Goal: Task Accomplishment & Management: Manage account settings

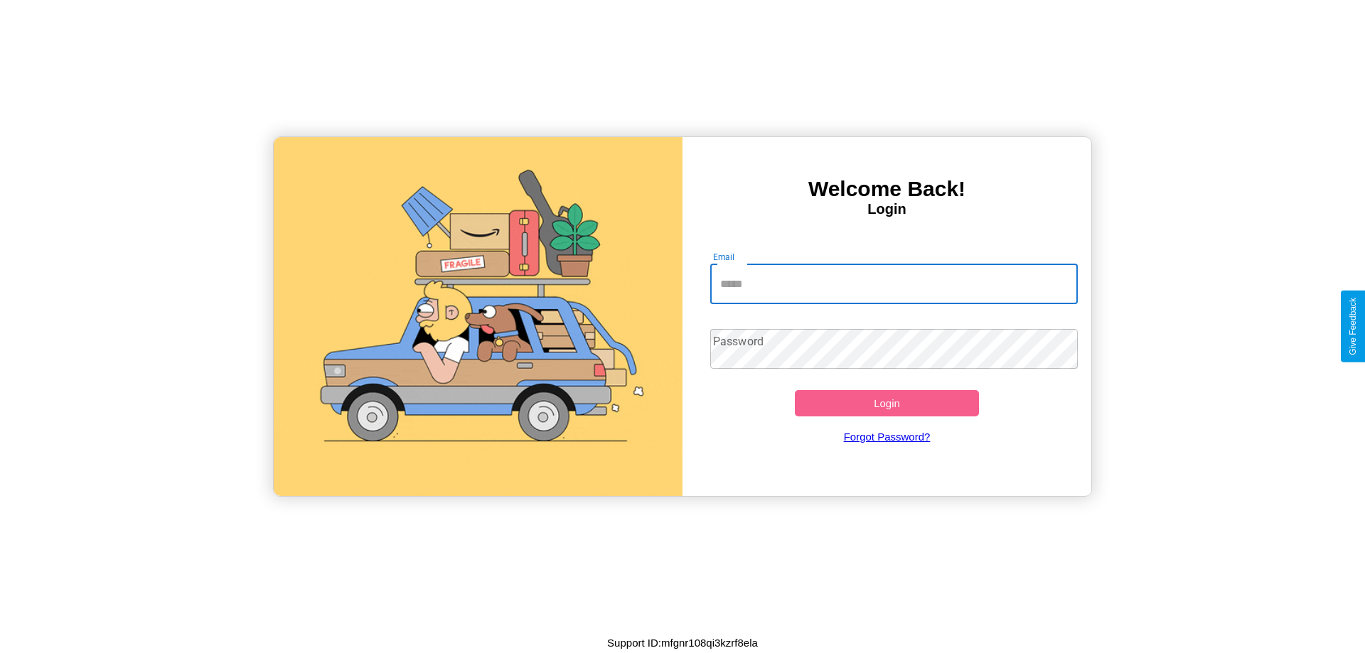
click at [894, 284] on input "Email" at bounding box center [894, 285] width 368 height 40
type input "**********"
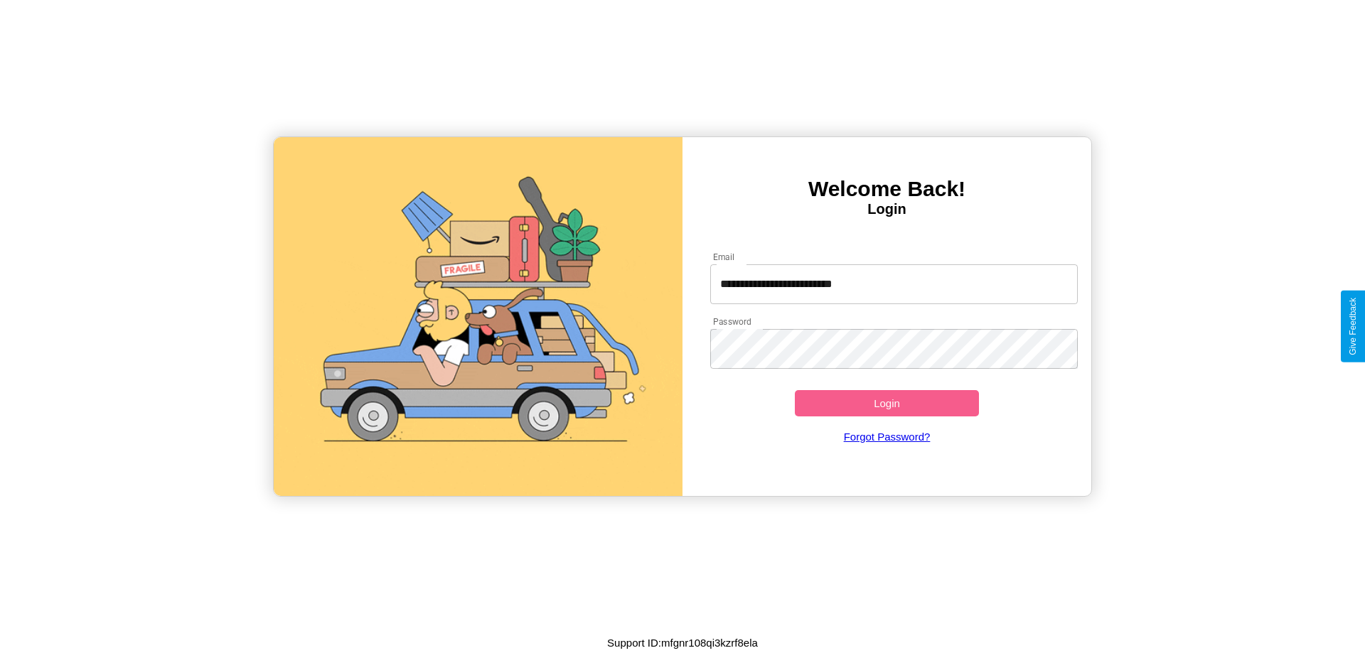
click at [887, 403] on button "Login" at bounding box center [887, 403] width 184 height 26
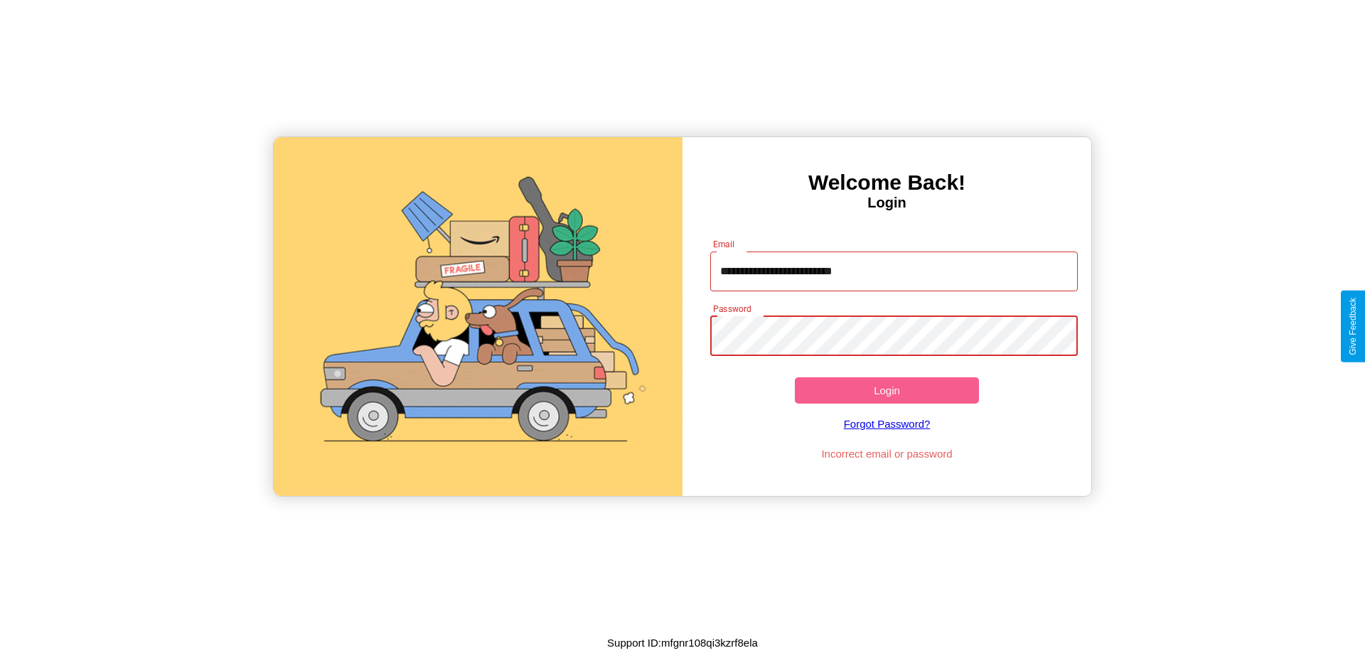
click at [887, 390] on button "Login" at bounding box center [887, 391] width 184 height 26
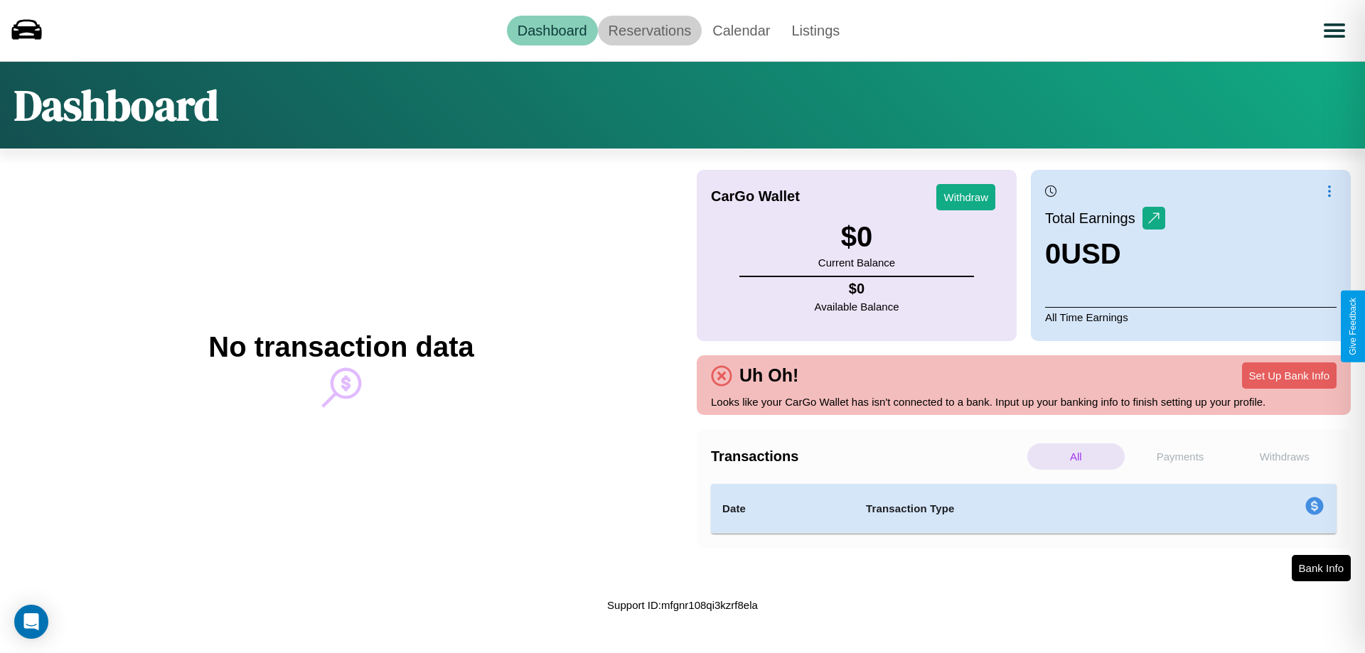
click at [649, 30] on link "Reservations" at bounding box center [650, 31] width 105 height 30
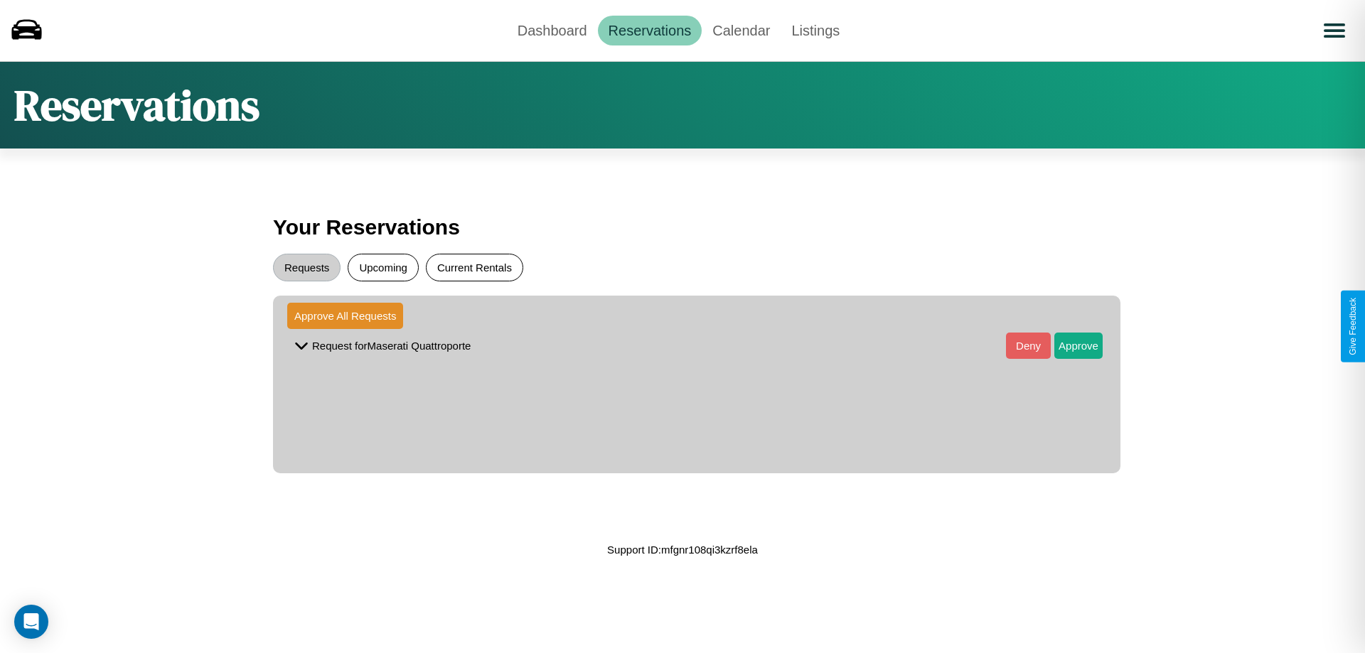
click at [474, 267] on button "Current Rentals" at bounding box center [474, 268] width 97 height 28
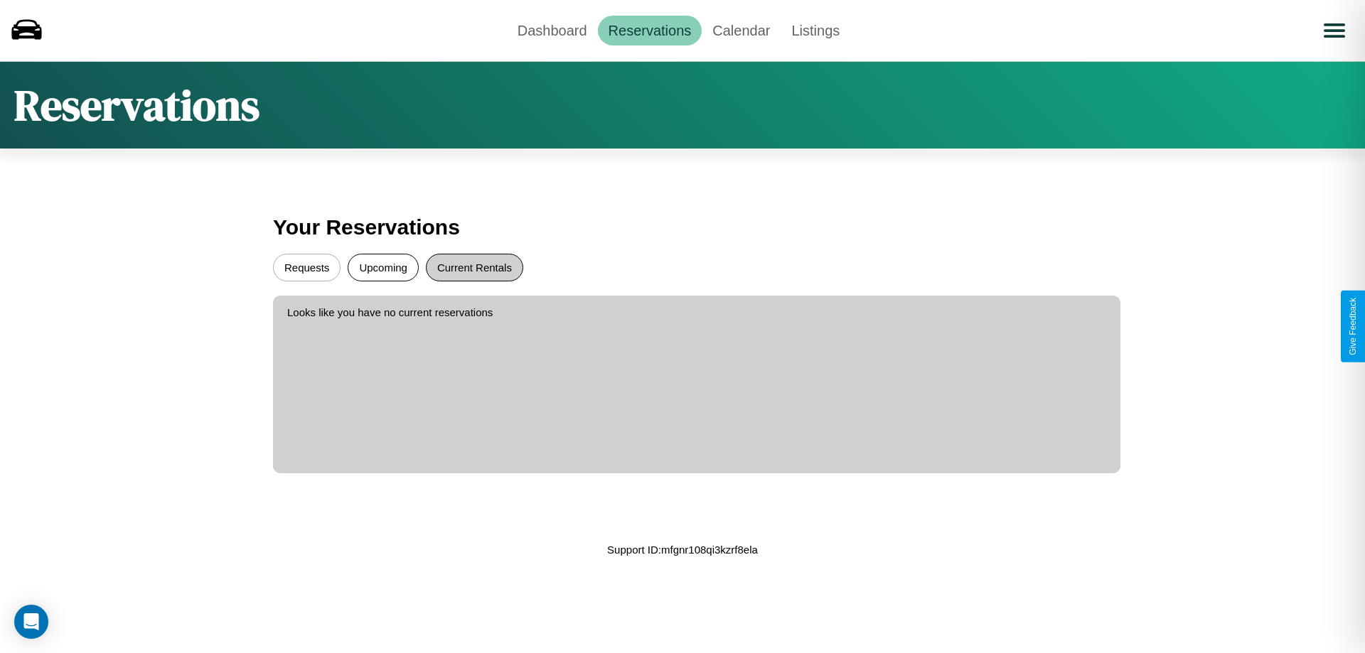
click at [306, 267] on button "Requests" at bounding box center [307, 268] width 68 height 28
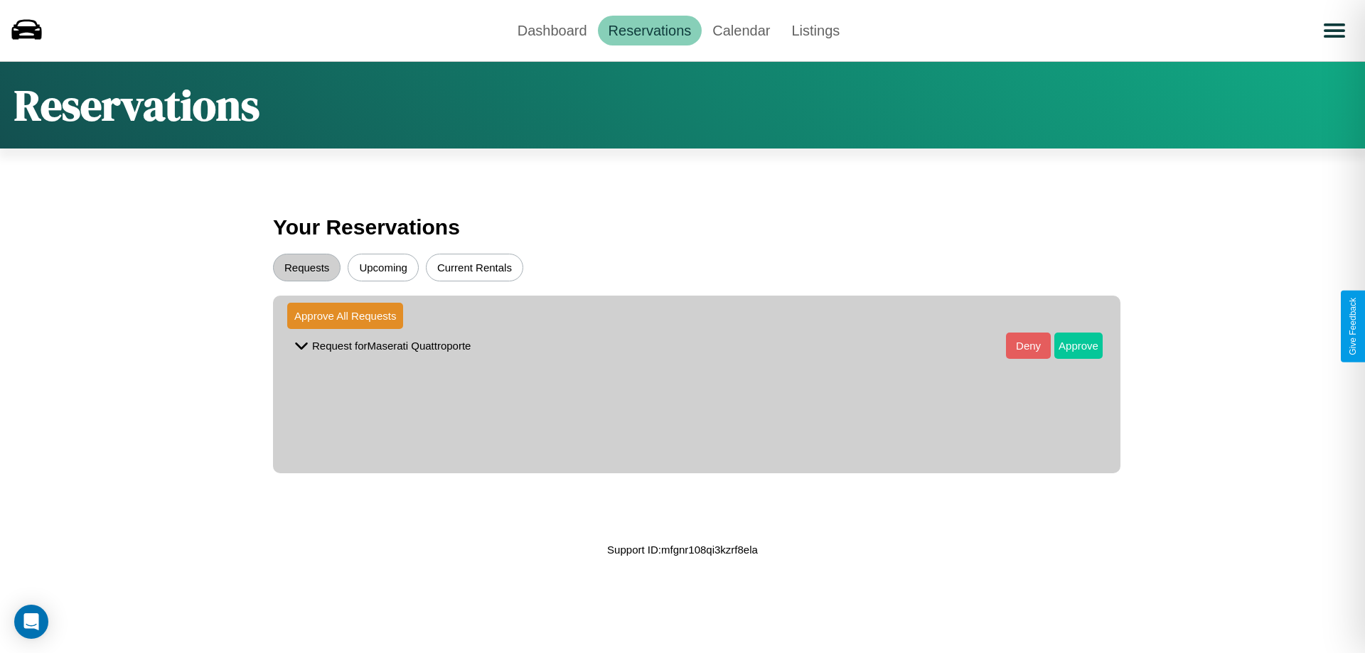
click at [1068, 346] on button "Approve" at bounding box center [1079, 346] width 48 height 26
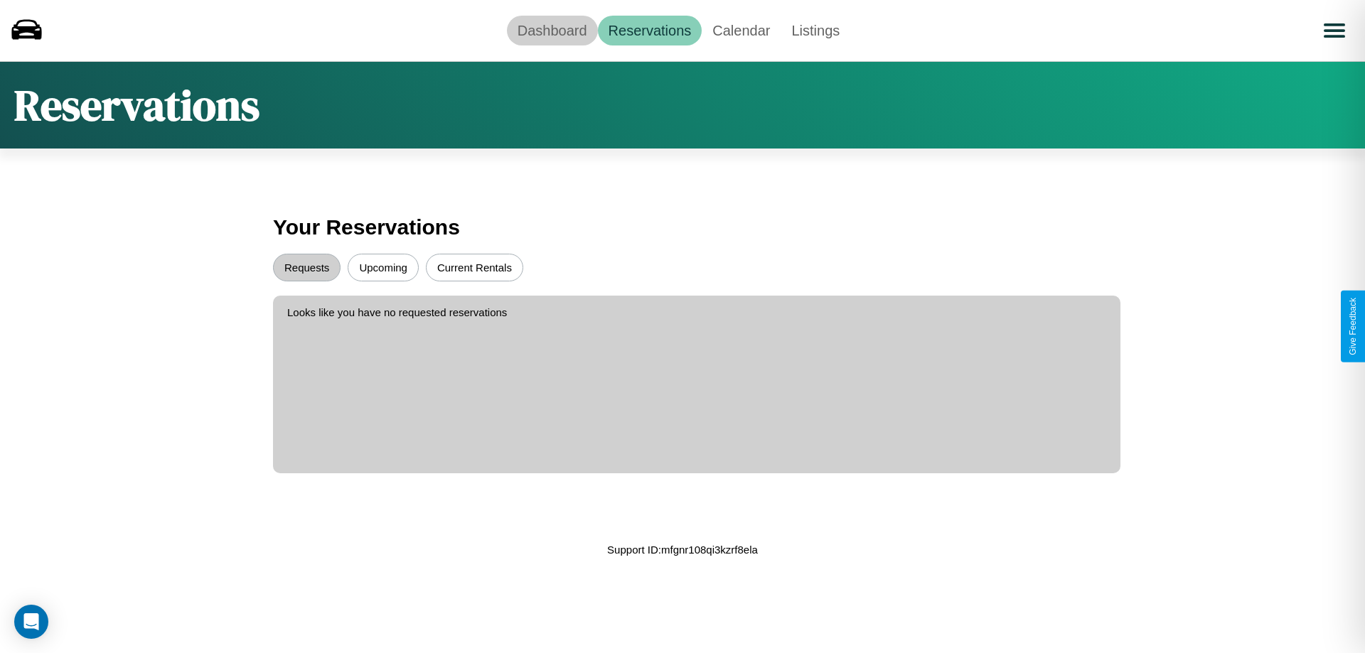
click at [552, 30] on link "Dashboard" at bounding box center [552, 31] width 91 height 30
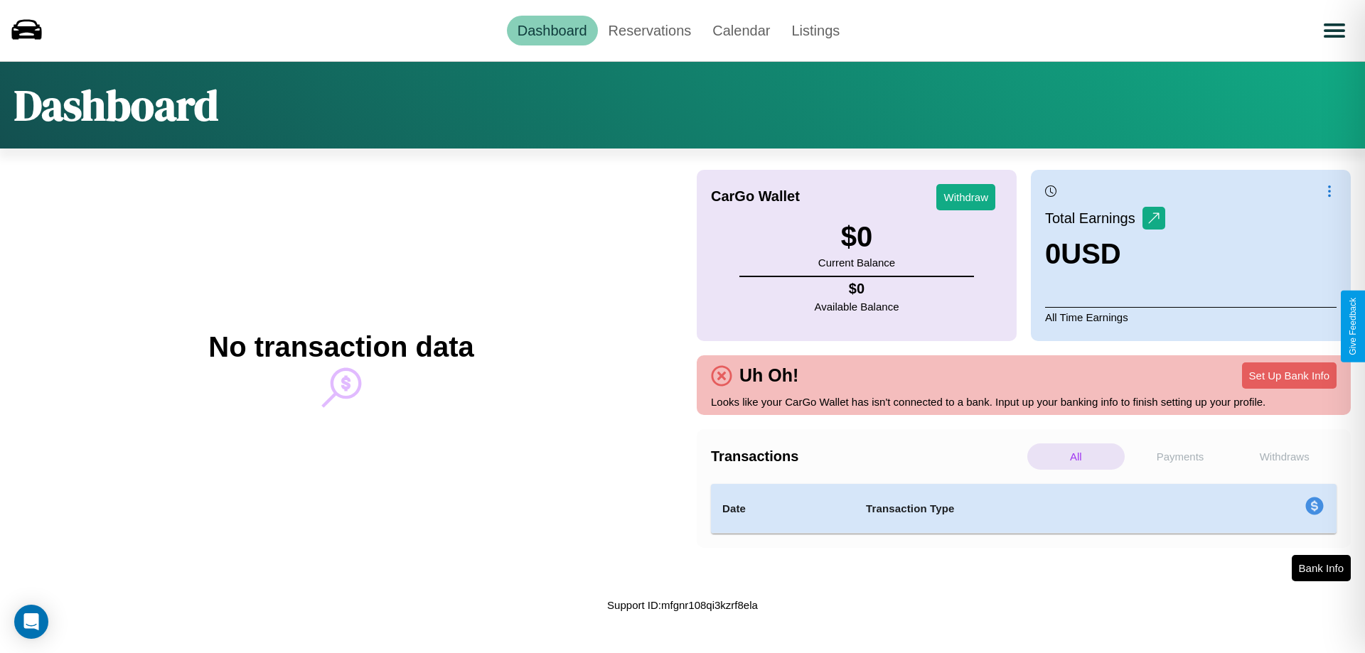
click at [1180, 457] on p "Payments" at bounding box center [1180, 457] width 97 height 26
click at [1284, 457] on p "Withdraws" at bounding box center [1284, 457] width 97 height 26
click at [1180, 457] on p "Payments" at bounding box center [1180, 457] width 97 height 26
click at [1076, 457] on p "All" at bounding box center [1076, 457] width 97 height 26
